Goal: Transaction & Acquisition: Obtain resource

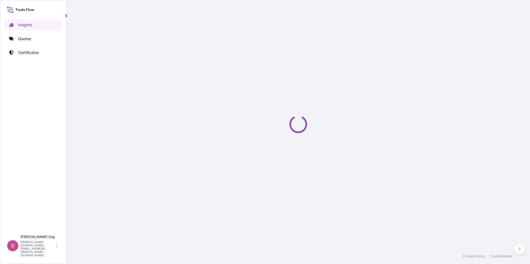
drag, startPoint x: 0, startPoint y: 0, endPoint x: 384, endPoint y: 131, distance: 405.7
click at [385, 130] on div "Loading" at bounding box center [298, 124] width 441 height 249
drag, startPoint x: 384, startPoint y: 131, endPoint x: 265, endPoint y: 127, distance: 119.3
click at [265, 127] on div "Loading" at bounding box center [298, 124] width 441 height 249
click at [37, 44] on div "Insights Quotes Certificates" at bounding box center [33, 123] width 57 height 218
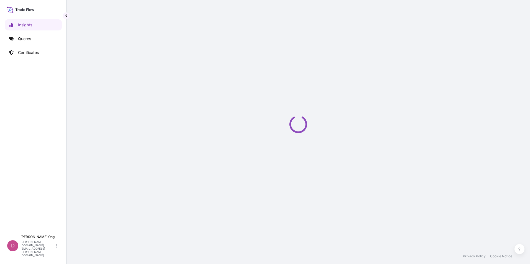
click at [38, 41] on link "Quotes" at bounding box center [33, 38] width 57 height 11
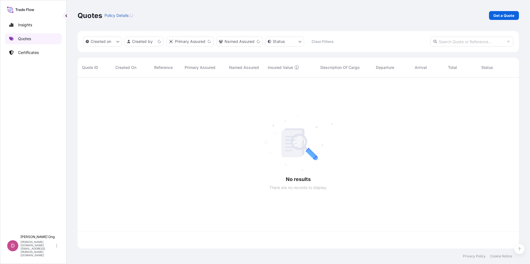
scroll to position [170, 437]
click at [493, 13] on link "Get a Quote" at bounding box center [504, 15] width 30 height 9
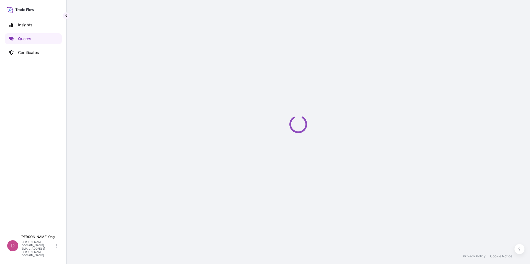
select select "Sea"
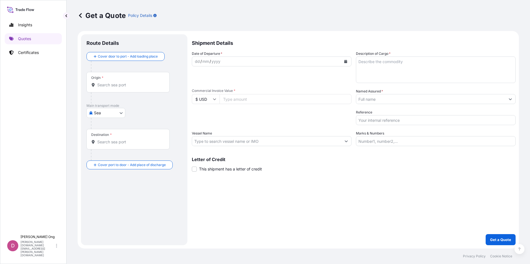
click at [375, 102] on input "Named Assured *" at bounding box center [430, 99] width 149 height 10
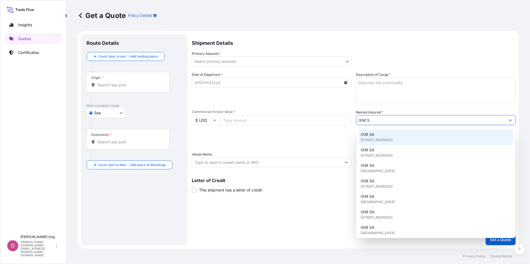
click at [370, 137] on span "IXM SA" at bounding box center [368, 135] width 14 height 6
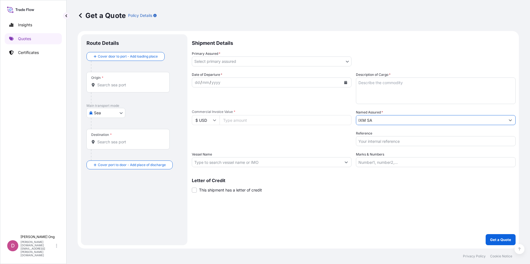
type input "IXM SA"
click at [377, 141] on input "Reference" at bounding box center [436, 141] width 160 height 10
paste input "BCC15697CS"
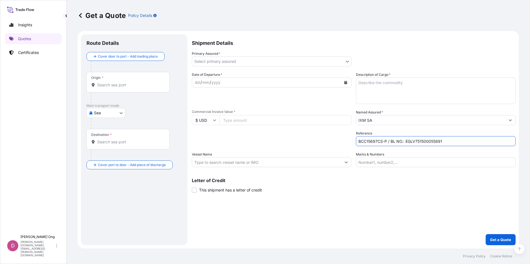
type input "BCC15697CS-P / BL NO.: EGLV751500055891"
click at [127, 88] on div "Origin *" at bounding box center [128, 82] width 83 height 21
click at [127, 88] on input "Origin *" at bounding box center [129, 85] width 65 height 6
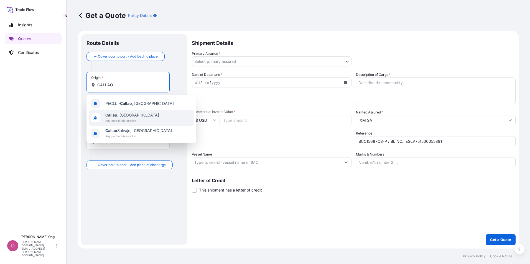
click at [109, 122] on span "Any port in this location" at bounding box center [132, 121] width 54 height 6
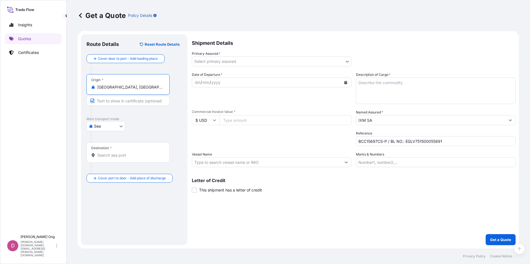
type input "[GEOGRAPHIC_DATA], [GEOGRAPHIC_DATA]"
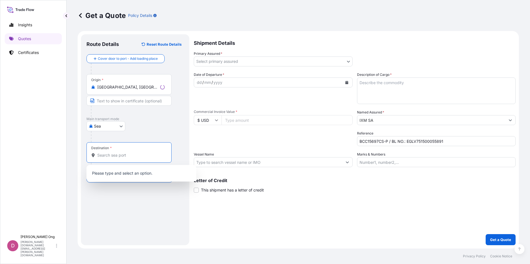
click at [117, 154] on input "Destination *" at bounding box center [130, 156] width 67 height 6
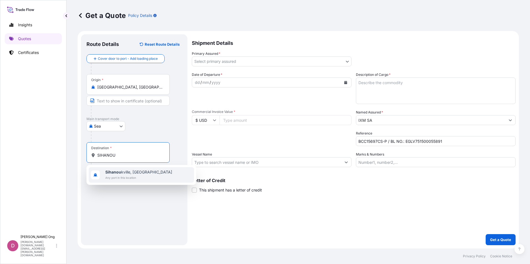
click at [122, 178] on span "Any port in this location" at bounding box center [138, 178] width 67 height 6
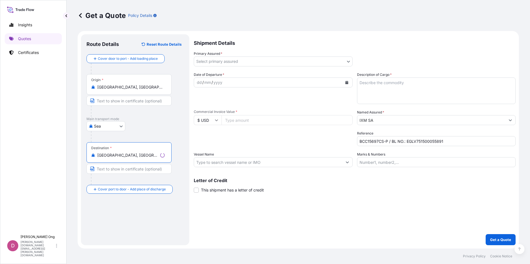
type input "[GEOGRAPHIC_DATA], [GEOGRAPHIC_DATA]"
click at [119, 103] on input "Text to appear on certificate" at bounding box center [129, 101] width 85 height 10
click at [90, 114] on div "Origin * [GEOGRAPHIC_DATA], [GEOGRAPHIC_DATA]" at bounding box center [134, 95] width 95 height 43
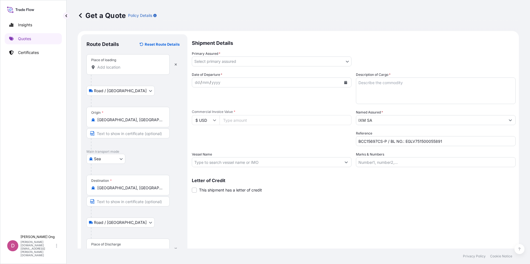
click at [130, 123] on div "Origin * [GEOGRAPHIC_DATA], [GEOGRAPHIC_DATA]" at bounding box center [128, 117] width 83 height 21
click at [130, 123] on input "[GEOGRAPHIC_DATA], [GEOGRAPHIC_DATA]" at bounding box center [129, 120] width 65 height 6
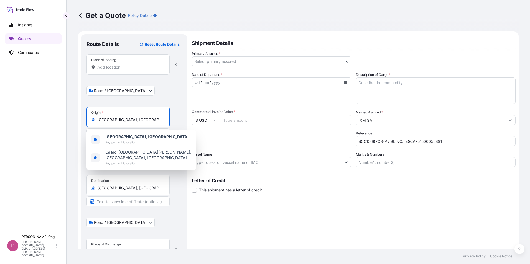
click at [141, 67] on input "Place of loading" at bounding box center [129, 68] width 65 height 6
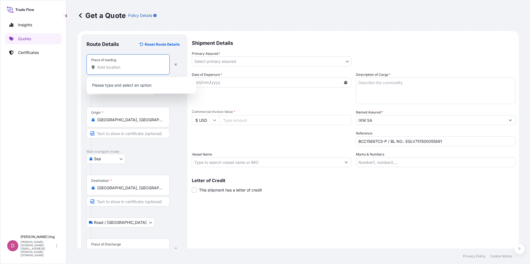
paste input "[GEOGRAPHIC_DATA], [GEOGRAPHIC_DATA]"
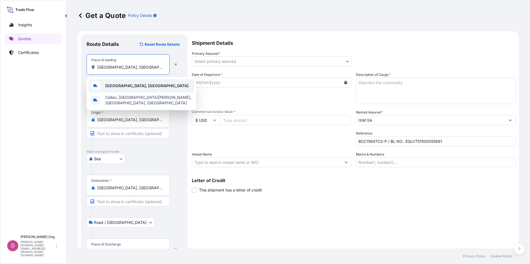
click at [131, 85] on div "[GEOGRAPHIC_DATA], [GEOGRAPHIC_DATA]" at bounding box center [141, 85] width 105 height 13
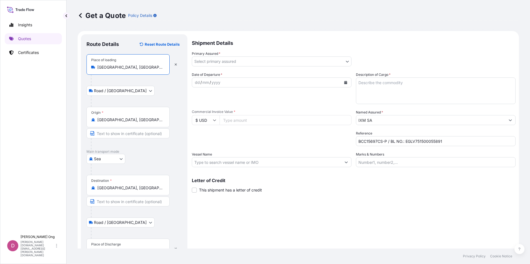
type input "[GEOGRAPHIC_DATA], [GEOGRAPHIC_DATA]"
click at [120, 132] on div "Origin * [GEOGRAPHIC_DATA], [GEOGRAPHIC_DATA]" at bounding box center [134, 128] width 95 height 43
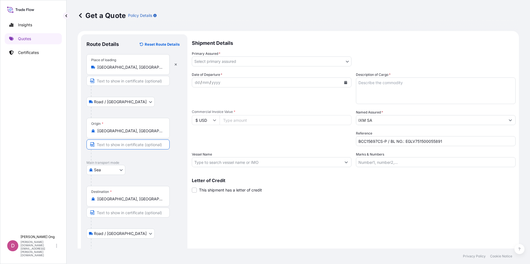
click at [131, 82] on input "Text to appear on certificate" at bounding box center [128, 81] width 83 height 10
paste input "[GEOGRAPHIC_DATA], [GEOGRAPHIC_DATA]"
type input "[GEOGRAPHIC_DATA],[GEOGRAPHIC_DATA]"
click at [131, 82] on input "[GEOGRAPHIC_DATA],[GEOGRAPHIC_DATA]" at bounding box center [128, 81] width 83 height 10
type input "[GEOGRAPHIC_DATA], [GEOGRAPHIC_DATA]"
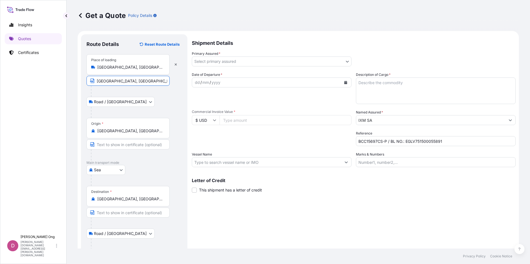
click at [113, 150] on div at bounding box center [130, 155] width 79 height 11
click at [116, 146] on input "Text to appear on certificate" at bounding box center [128, 145] width 83 height 10
paste input "[GEOGRAPHIC_DATA], [GEOGRAPHIC_DATA]"
type input "[GEOGRAPHIC_DATA], [GEOGRAPHIC_DATA]"
click at [119, 215] on input "Text to appear on certificate" at bounding box center [128, 213] width 83 height 10
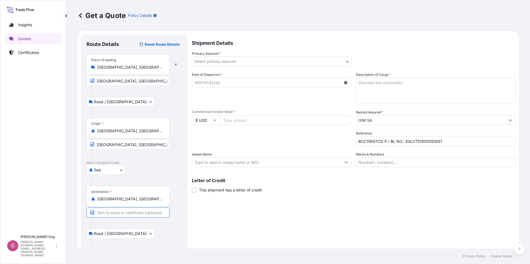
scroll to position [30, 0]
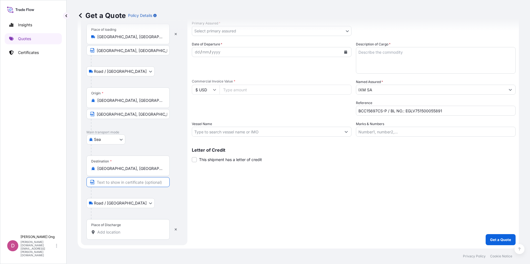
click at [180, 217] on div at bounding box center [136, 213] width 91 height 11
click at [139, 183] on input "Text to appear on certificate" at bounding box center [128, 182] width 83 height 10
type input "SIHANOUKVILLE, [GEOGRAPHIC_DATA]"
click at [138, 236] on div "Place of Discharge" at bounding box center [128, 230] width 83 height 21
click at [138, 235] on input "Place of Discharge" at bounding box center [129, 233] width 65 height 6
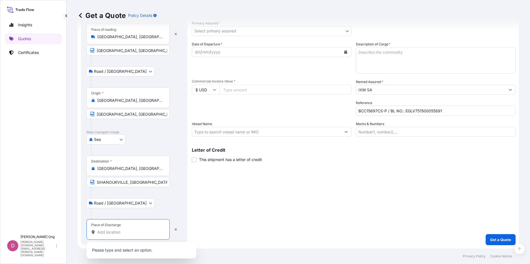
paste input "SIHANOUKVILLE, [GEOGRAPHIC_DATA]"
type input "SIHANOUKVILLE, [GEOGRAPHIC_DATA]"
click at [299, 186] on div "Shipment Details Primary Assured * Select primary assured IXM SA CMOC Limited I…" at bounding box center [355, 125] width 322 height 242
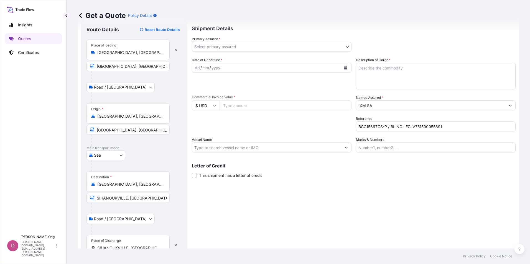
scroll to position [0, 0]
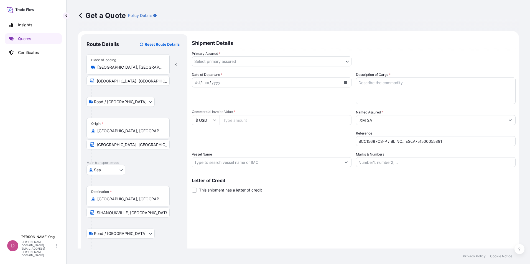
click at [312, 62] on body "0 options available. Insights Quotes Certificates D [PERSON_NAME] [PERSON_NAME]…" at bounding box center [265, 132] width 530 height 264
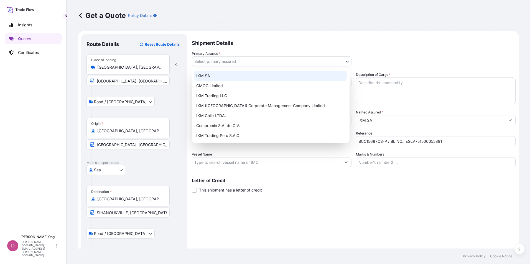
click at [297, 73] on div "IXM SA" at bounding box center [270, 76] width 153 height 10
select select "31846"
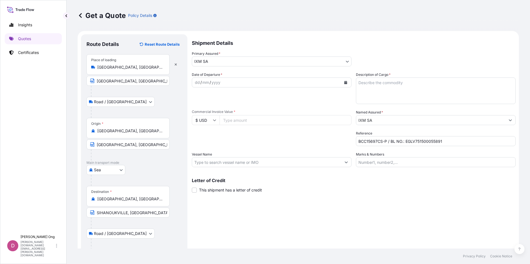
click at [345, 84] on icon "Calendar" at bounding box center [345, 82] width 3 height 3
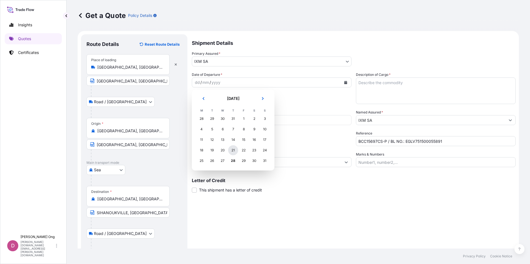
click at [232, 150] on div "21" at bounding box center [233, 151] width 10 height 10
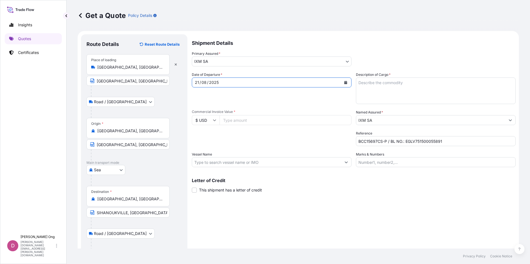
click at [339, 208] on div "Shipment Details Primary Assured * IXM SA IXM SA CMOC Limited IXM Trading LLC I…" at bounding box center [354, 155] width 324 height 242
click at [240, 218] on div "Shipment Details Primary Assured * IXM SA IXM SA CMOC Limited IXM Trading LLC I…" at bounding box center [354, 155] width 324 height 242
click at [269, 121] on input "Commercial Invoice Value *" at bounding box center [286, 120] width 132 height 10
paste input "2394266.09"
type input "2394266.09"
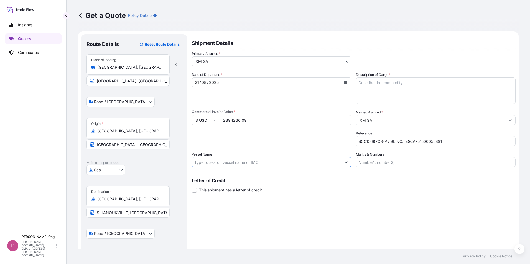
click at [299, 162] on input "Vessel Name" at bounding box center [266, 162] width 149 height 10
click at [228, 165] on input "Vessel Name" at bounding box center [266, 162] width 149 height 10
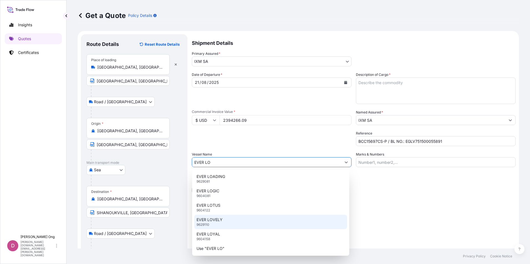
click at [224, 224] on div "EVER LOVELY 9629110" at bounding box center [270, 222] width 153 height 14
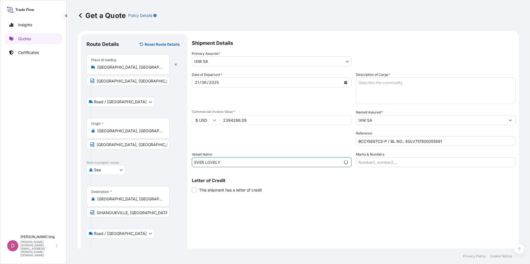
type input "EVER LOVELY"
click at [219, 186] on div "Letter of Credit This shipment has a letter of credit Letter of credit * Letter…" at bounding box center [354, 186] width 324 height 15
click at [219, 192] on span "This shipment has a letter of credit" at bounding box center [230, 191] width 63 height 6
click at [192, 187] on input "This shipment has a letter of credit" at bounding box center [192, 187] width 0 height 0
click at [420, 95] on textarea "Description of Cargo *" at bounding box center [436, 91] width 160 height 27
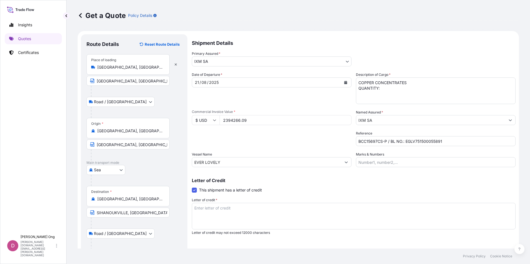
click at [389, 91] on textarea "COPPER CONCENTRATES QUANTITY:" at bounding box center [436, 91] width 160 height 27
paste textarea "1104.0500"
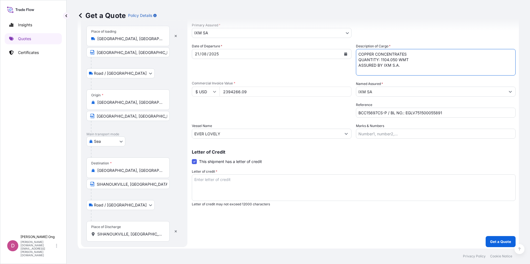
scroll to position [30, 0]
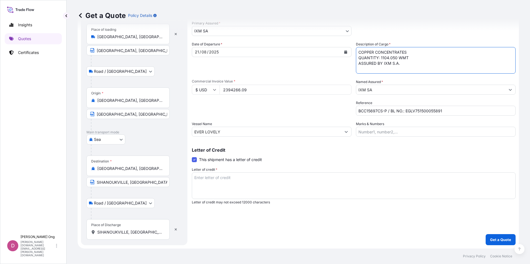
type textarea "COPPER CONCENTRATES QUANTITY: 1104.050 WMT ASSURED BY IXM S.A."
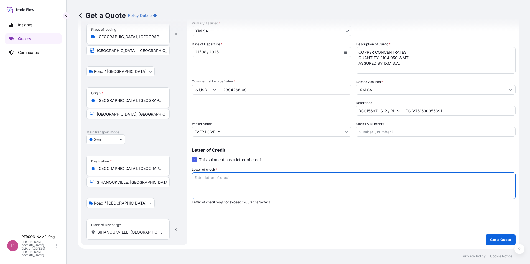
click at [327, 183] on textarea "Letter of credit *" at bounding box center [354, 186] width 324 height 27
click at [283, 190] on textarea "Letter of credit *" at bounding box center [354, 186] width 324 height 27
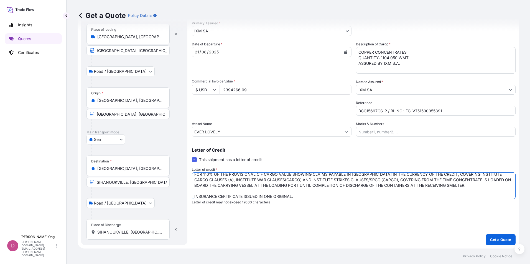
scroll to position [0, 0]
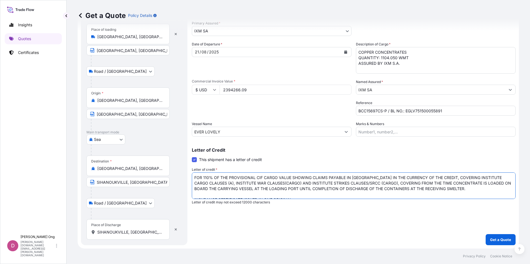
click at [322, 183] on textarea "FOR 110% OF THE PROVISIONAL CIF CARGO VALUE SHOWING CLAIMS PAYABLE IN [GEOGRAPH…" at bounding box center [354, 186] width 324 height 27
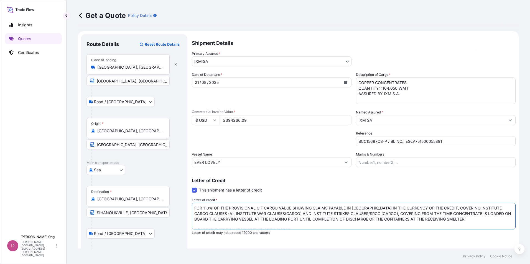
type textarea "FOR 110% OF THE PROVISIONAL CIF CARGO VALUE SHOWING CLAIMS PAYABLE IN [GEOGRAPH…"
click at [276, 141] on div "Packing Category Type to search a container mode Please select a primary mode o…" at bounding box center [272, 139] width 160 height 16
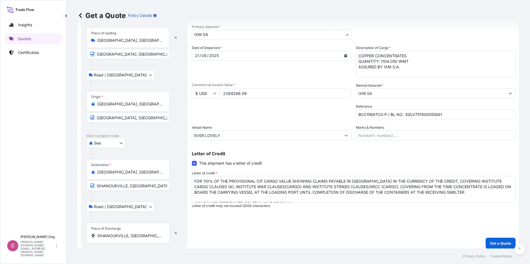
scroll to position [30, 0]
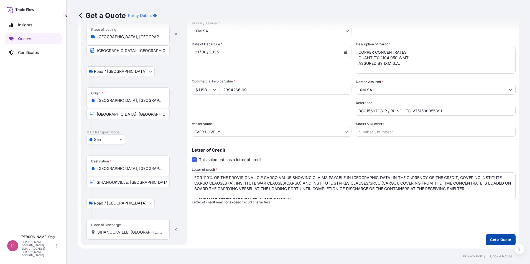
click at [486, 239] on button "Get a Quote" at bounding box center [501, 240] width 30 height 11
click at [494, 240] on p "Get a Quote" at bounding box center [500, 240] width 21 height 6
click at [122, 232] on input "SIHANOUKVILLE, [GEOGRAPHIC_DATA]" at bounding box center [129, 233] width 65 height 6
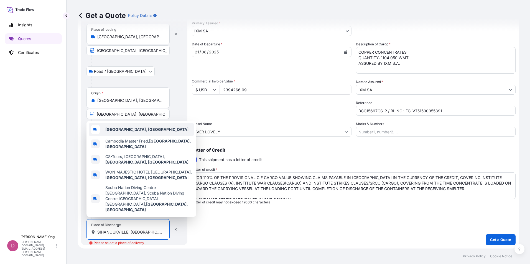
click at [146, 132] on b "[GEOGRAPHIC_DATA], [GEOGRAPHIC_DATA]" at bounding box center [146, 129] width 83 height 5
type input "[GEOGRAPHIC_DATA], [GEOGRAPHIC_DATA]"
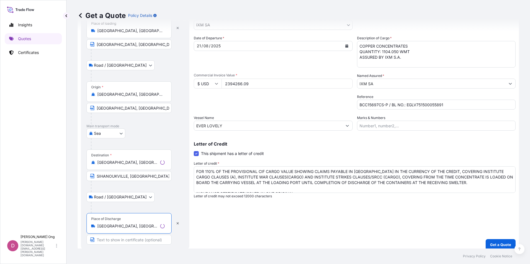
scroll to position [42, 0]
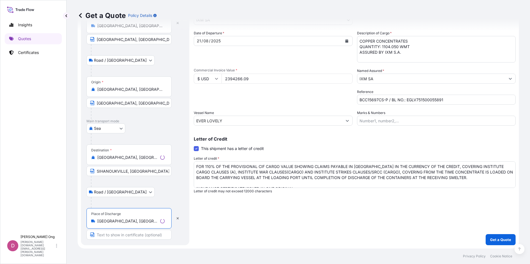
click at [143, 174] on input "SIHANOUKVILLE, [GEOGRAPHIC_DATA]" at bounding box center [129, 171] width 85 height 10
click at [74, 237] on div "Get a Quote Policy Details Route Details Reset Route Details Place of loading […" at bounding box center [299, 124] width 464 height 249
click at [115, 239] on input "Text to appear on certificate" at bounding box center [128, 235] width 83 height 10
paste input "SIHANOUKVILLE, [GEOGRAPHIC_DATA]"
type input "SIHANOUKVILLE, [GEOGRAPHIC_DATA]"
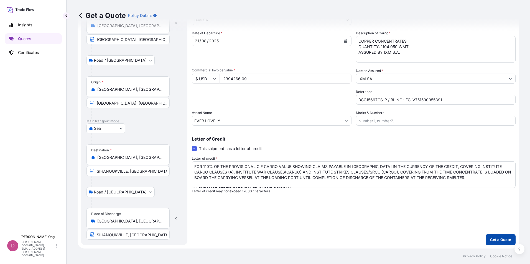
click at [491, 242] on p "Get a Quote" at bounding box center [500, 240] width 21 height 6
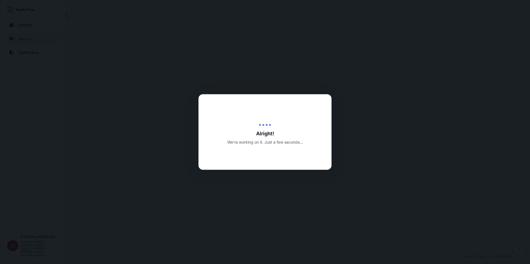
select select "Road / [GEOGRAPHIC_DATA]"
select select "Sea"
select select "Road / [GEOGRAPHIC_DATA]"
select select "31846"
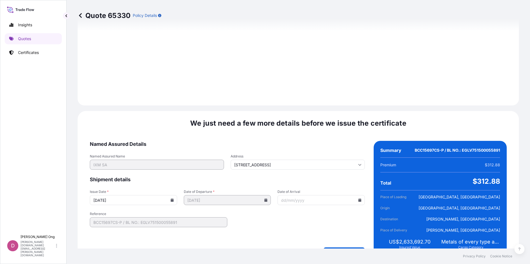
scroll to position [750, 0]
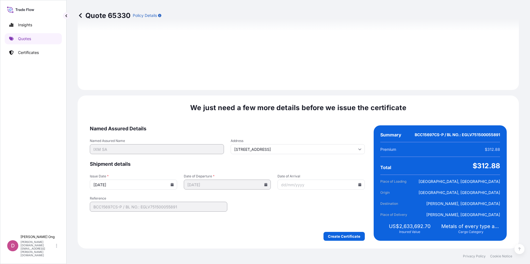
click at [171, 186] on icon at bounding box center [172, 184] width 3 height 3
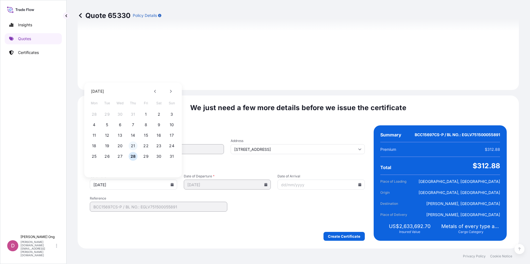
click at [132, 145] on button "21" at bounding box center [133, 146] width 9 height 9
type input "[DATE]"
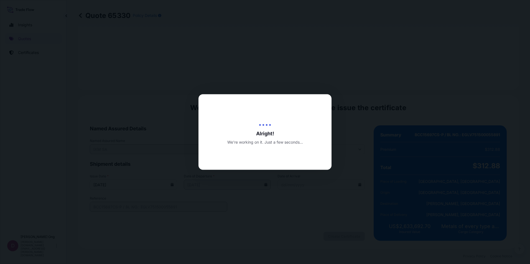
click at [442, 116] on div at bounding box center [265, 132] width 530 height 264
drag, startPoint x: 442, startPoint y: 116, endPoint x: 380, endPoint y: 122, distance: 63.0
click at [380, 122] on div at bounding box center [265, 132] width 530 height 264
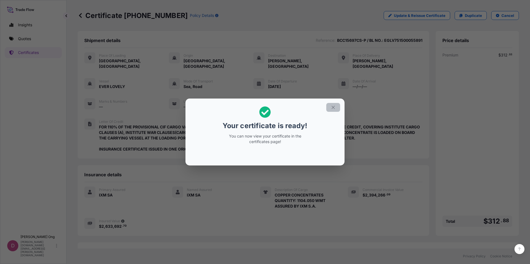
click at [330, 105] on button "button" at bounding box center [333, 107] width 14 height 9
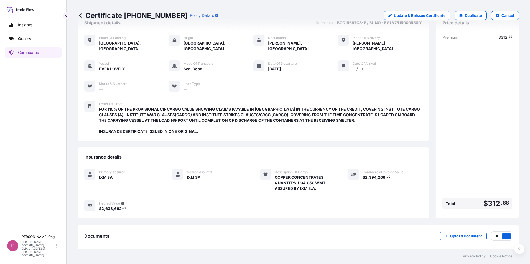
scroll to position [40, 0]
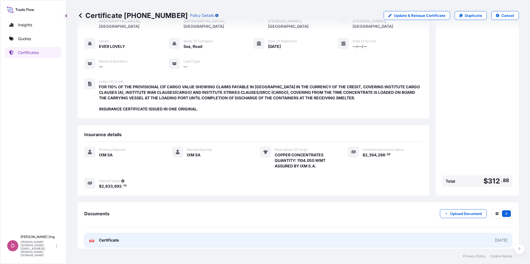
click at [115, 238] on span "Certificate" at bounding box center [109, 241] width 20 height 6
